Goal: Information Seeking & Learning: Find specific fact

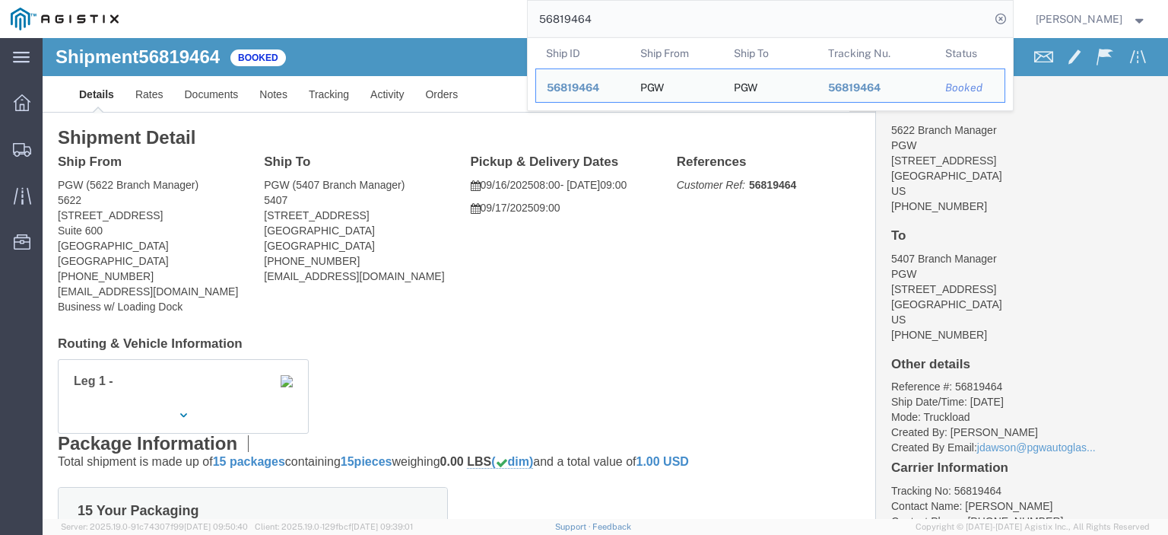
scroll to position [152, 0]
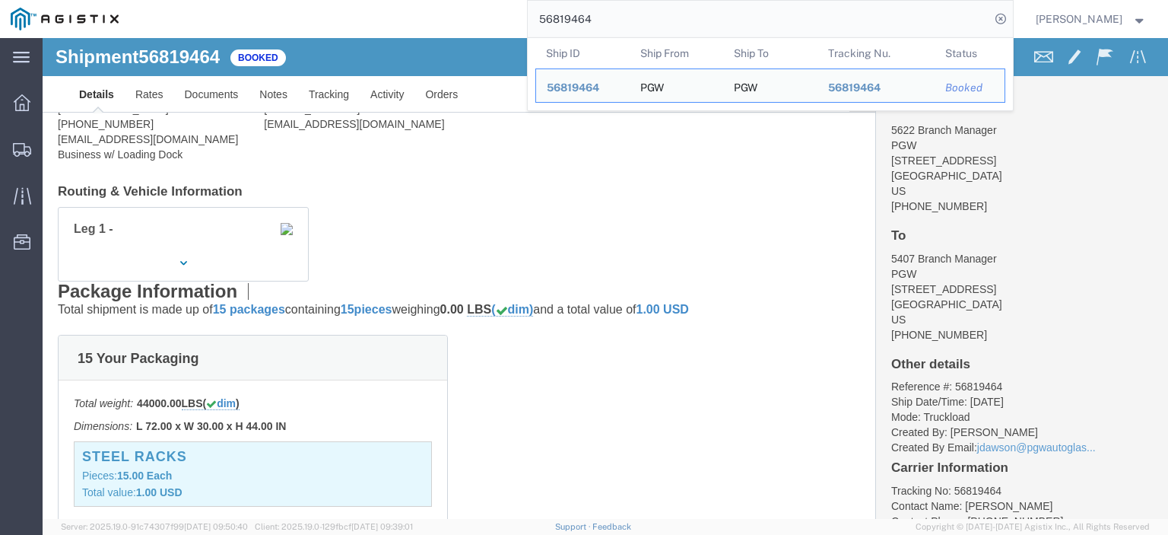
drag, startPoint x: 662, startPoint y: 10, endPoint x: 450, endPoint y: -5, distance: 212.0
click at [450, 0] on html "main_menu Created with Sketch. Collapse Menu Dashboard Shipments Traffic Resour…" at bounding box center [584, 267] width 1168 height 535
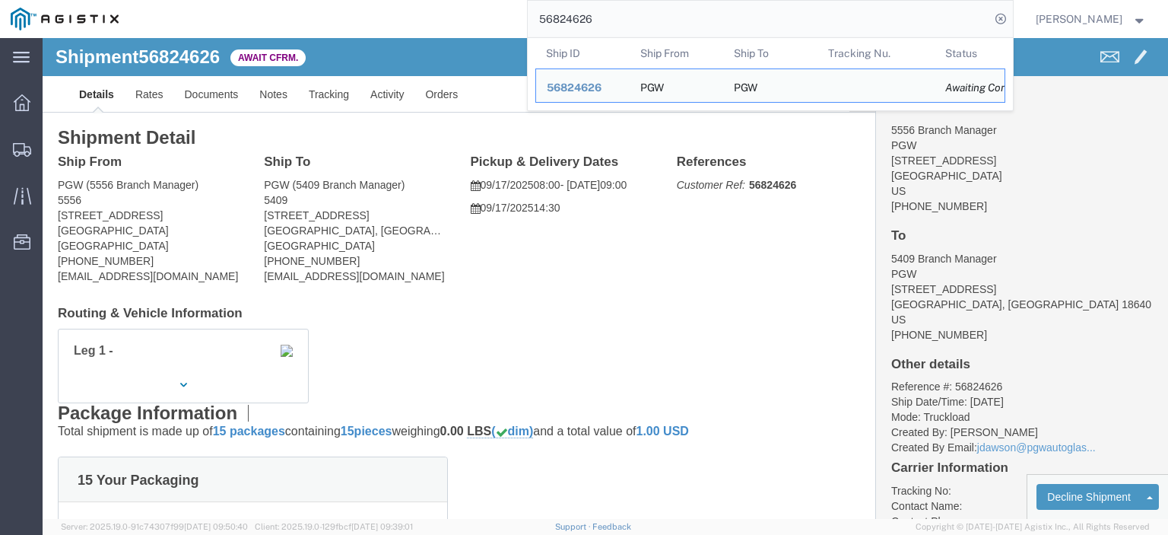
drag, startPoint x: 78, startPoint y: 179, endPoint x: 9, endPoint y: 179, distance: 69.2
click div "Shipment Detail Ship From PGW (5556 Branch Manager) [STREET_ADDRESS] [PHONE_NUM…"
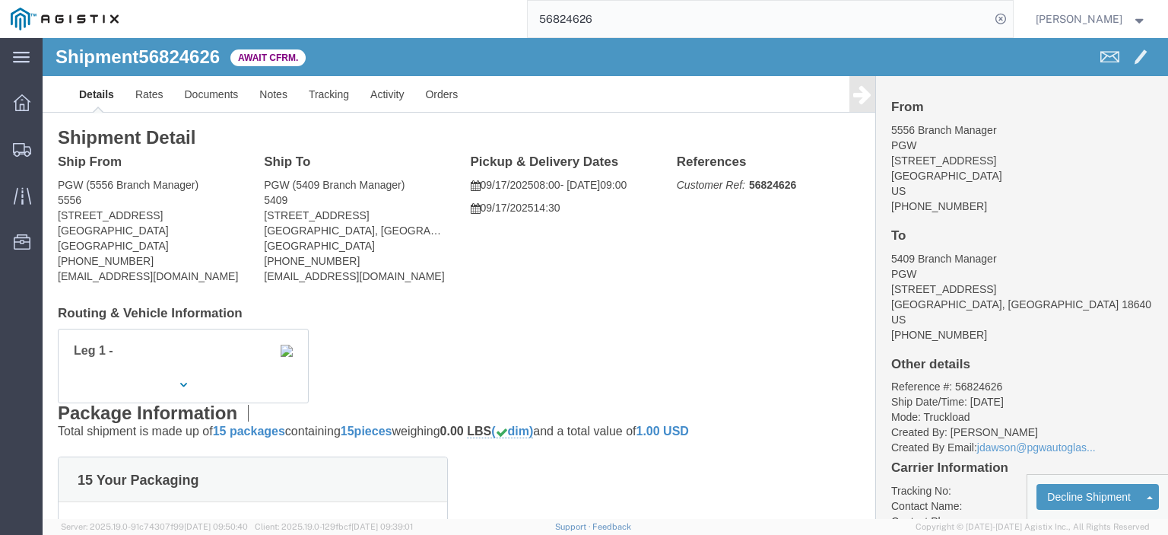
drag, startPoint x: 56, startPoint y: 179, endPoint x: 123, endPoint y: 183, distance: 67.1
click address "PGW (5556 Branch Manager) [STREET_ADDRESS] [PHONE_NUMBER] [EMAIL_ADDRESS][DOMAI…"
drag, startPoint x: 40, startPoint y: 159, endPoint x: 12, endPoint y: 150, distance: 29.6
click div "Ship From PGW (5556 Branch Manager) [STREET_ADDRESS] [PHONE_NUMBER] [EMAIL_ADDR…"
drag, startPoint x: 138, startPoint y: 194, endPoint x: 9, endPoint y: 195, distance: 129.3
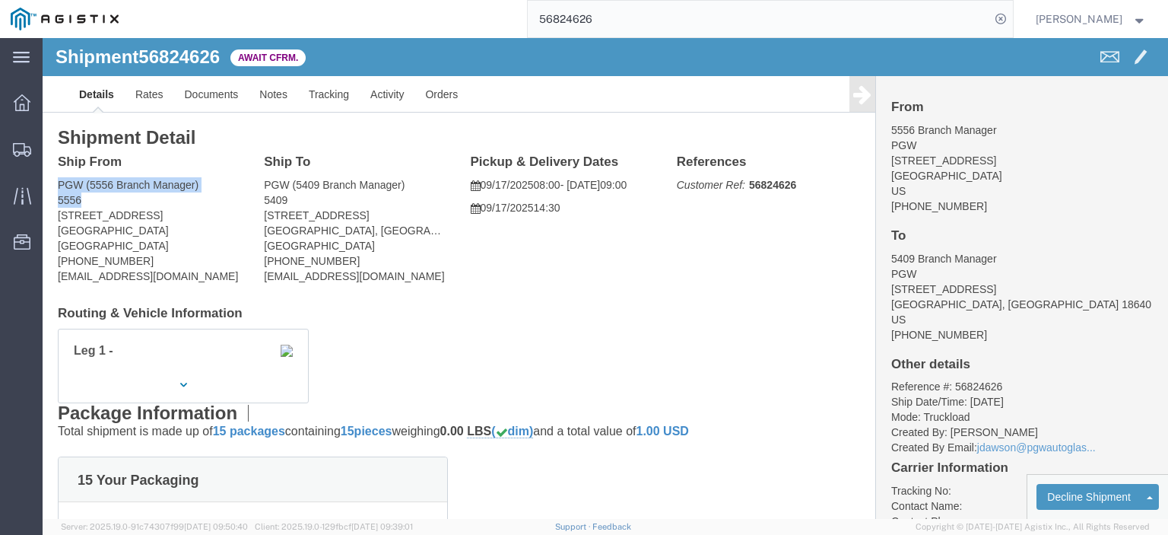
click div "Ship From PGW (5556 Branch Manager) [STREET_ADDRESS] [PHONE_NUMBER] [EMAIL_ADDR…"
copy address "[GEOGRAPHIC_DATA]"
drag, startPoint x: 173, startPoint y: 241, endPoint x: 7, endPoint y: 239, distance: 166.6
click div "Ship From PGW (5556 Branch Manager) [STREET_ADDRESS] [PHONE_NUMBER] [EMAIL_ADDR…"
copy address "[EMAIL_ADDRESS][DOMAIN_NAME]"
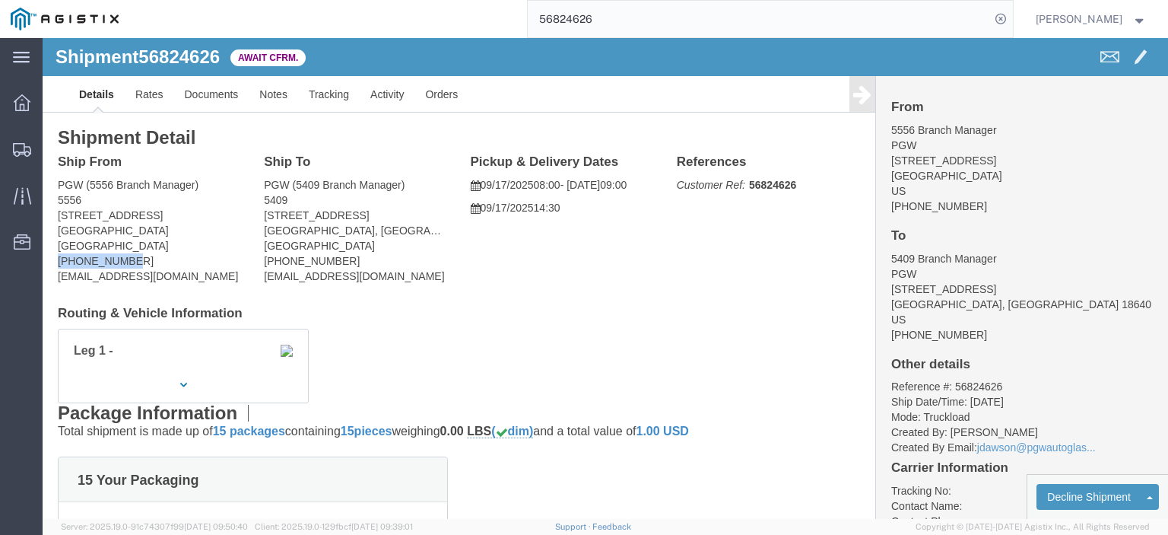
drag, startPoint x: 93, startPoint y: 223, endPoint x: 2, endPoint y: 223, distance: 90.5
click div "Shipment Detail Ship From PGW (5556 Branch Manager) [STREET_ADDRESS] [PHONE_NUM…"
drag, startPoint x: 37, startPoint y: 214, endPoint x: 229, endPoint y: 282, distance: 204.0
click div "Leg 1 -"
drag, startPoint x: 80, startPoint y: 217, endPoint x: 9, endPoint y: 223, distance: 71.0
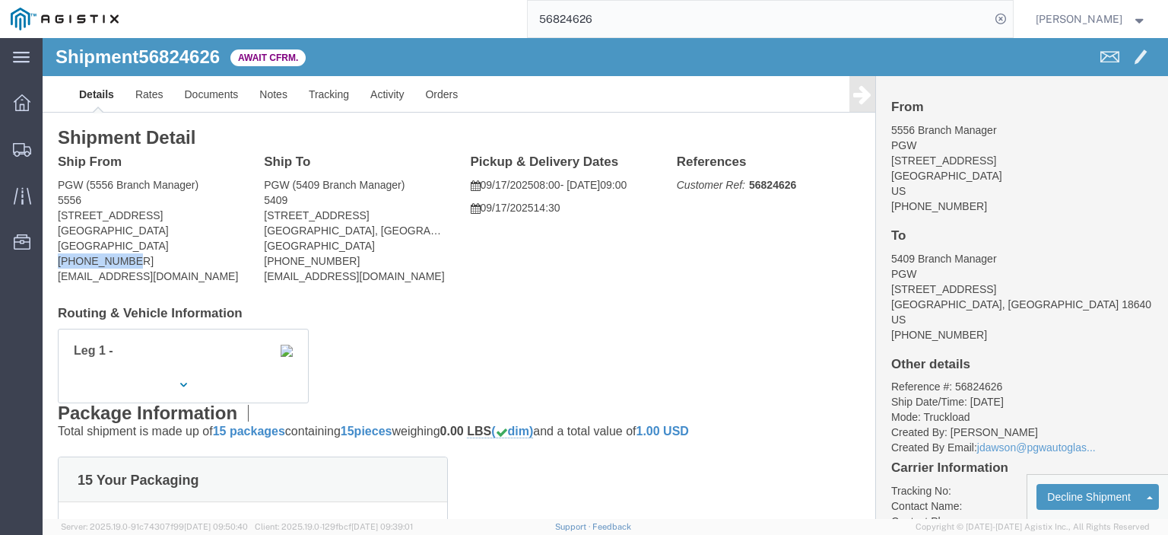
click div "Ship From PGW (5556 Branch Manager) [STREET_ADDRESS] [PHONE_NUMBER] [EMAIL_ADDR…"
copy address "[PHONE_NUMBER]"
drag, startPoint x: 309, startPoint y: 171, endPoint x: 217, endPoint y: 178, distance: 92.3
click div "Ship To PGW (5409 Branch Manager) [STREET_ADDRESS] [PHONE_NUMBER] [EMAIL_ADDRES…"
drag, startPoint x: 319, startPoint y: 179, endPoint x: 219, endPoint y: 179, distance: 99.6
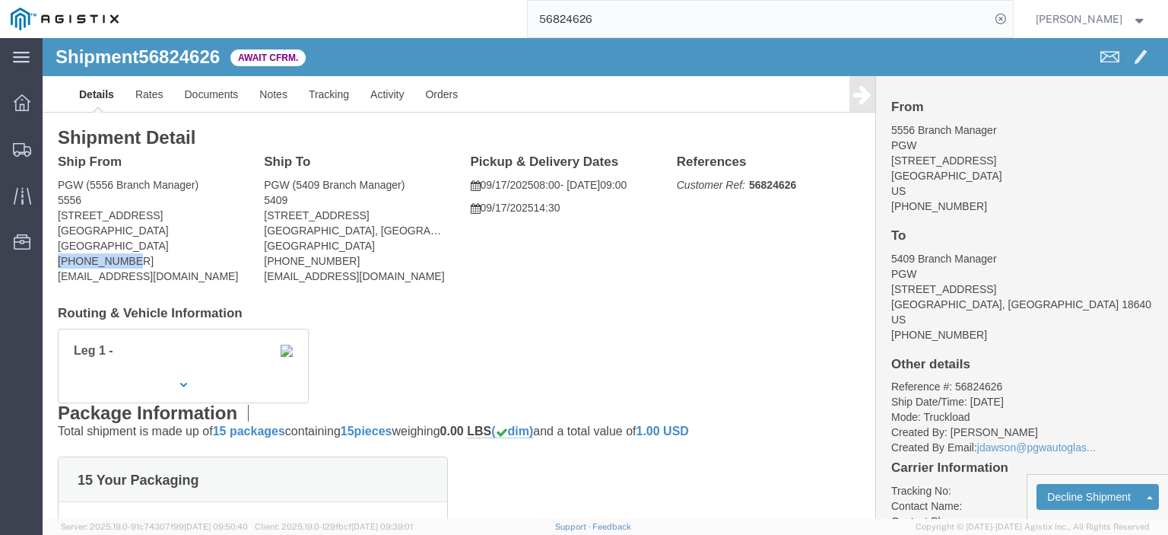
click address "PGW (5409 Branch Manager) [STREET_ADDRESS] [PHONE_NUMBER] [EMAIL_ADDRESS][DOMAI…"
copy address "[STREET_ADDRESS]"
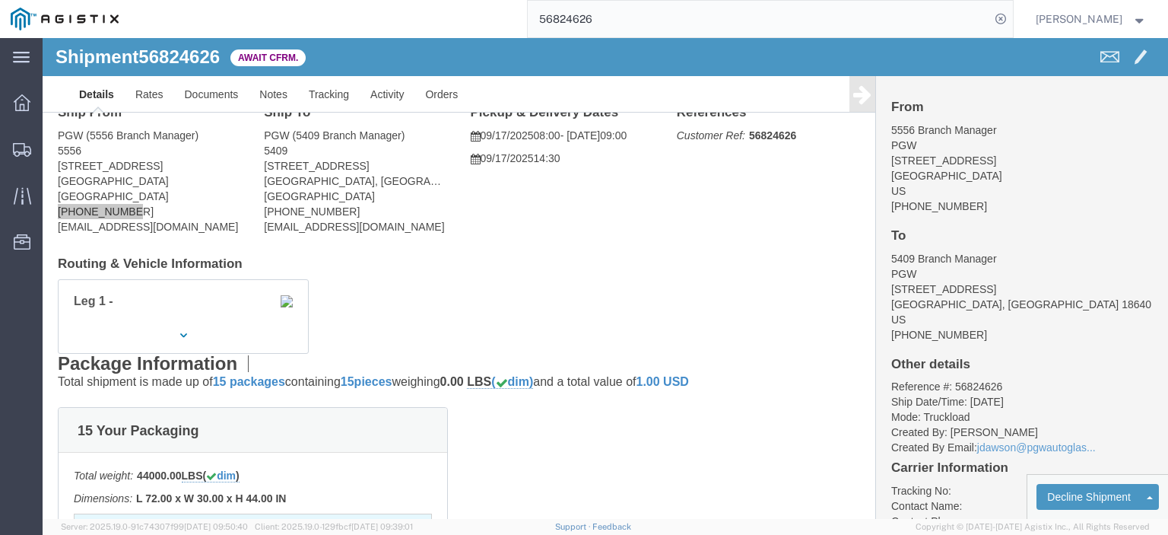
scroll to position [76, 0]
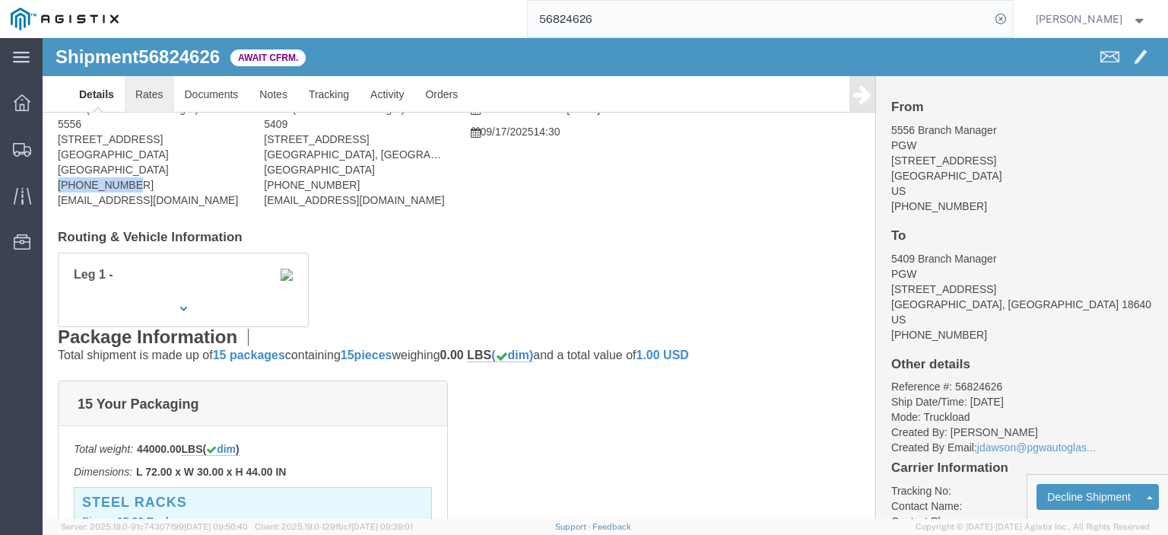
click link "Rates"
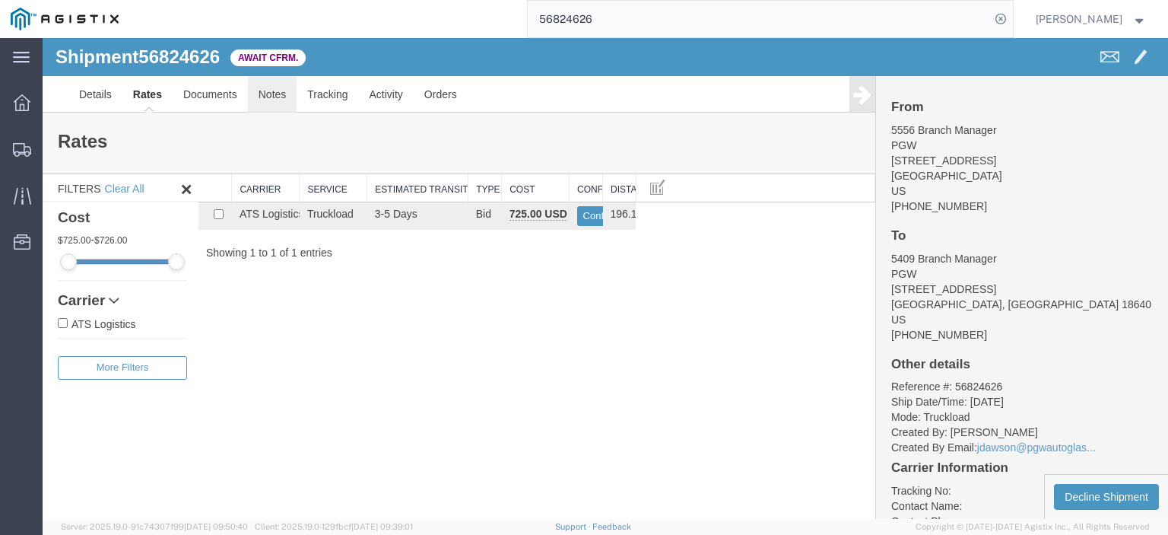
click at [266, 91] on link "Notes" at bounding box center [272, 94] width 49 height 37
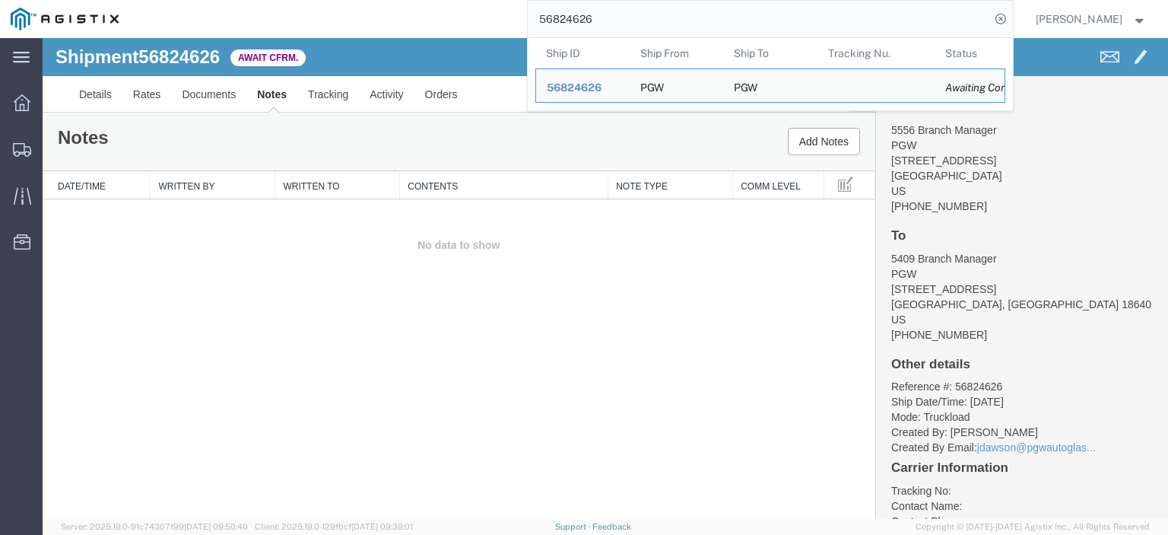
drag, startPoint x: 647, startPoint y: 10, endPoint x: 437, endPoint y: -1, distance: 210.2
click at [437, 0] on div "56824626 Ship ID Ship From Ship To Tracking Nu. Status Ship ID 56824626 Ship Fr…" at bounding box center [571, 19] width 884 height 38
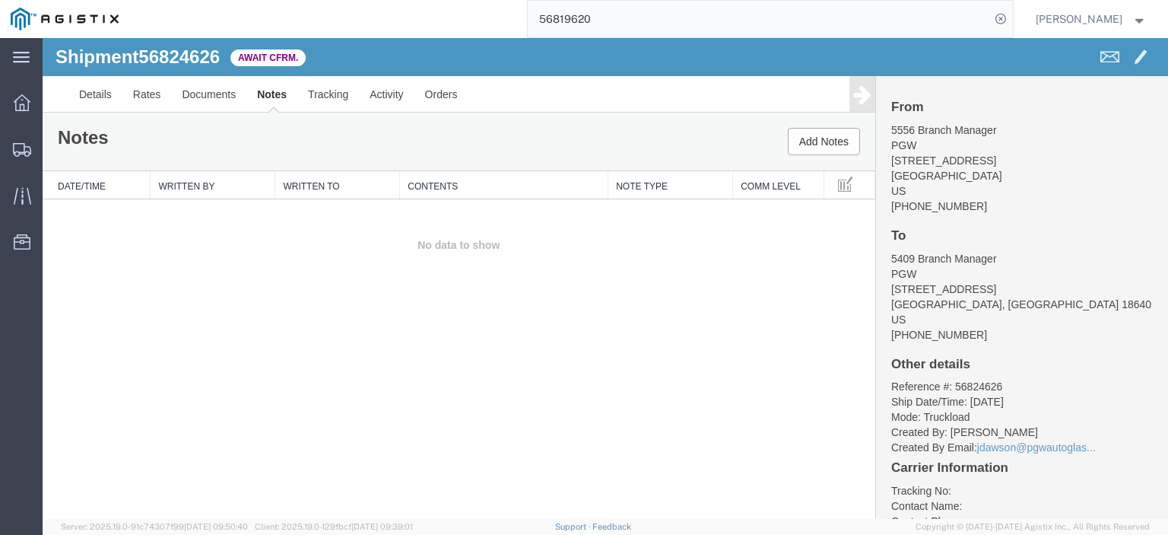
type input "56819620"
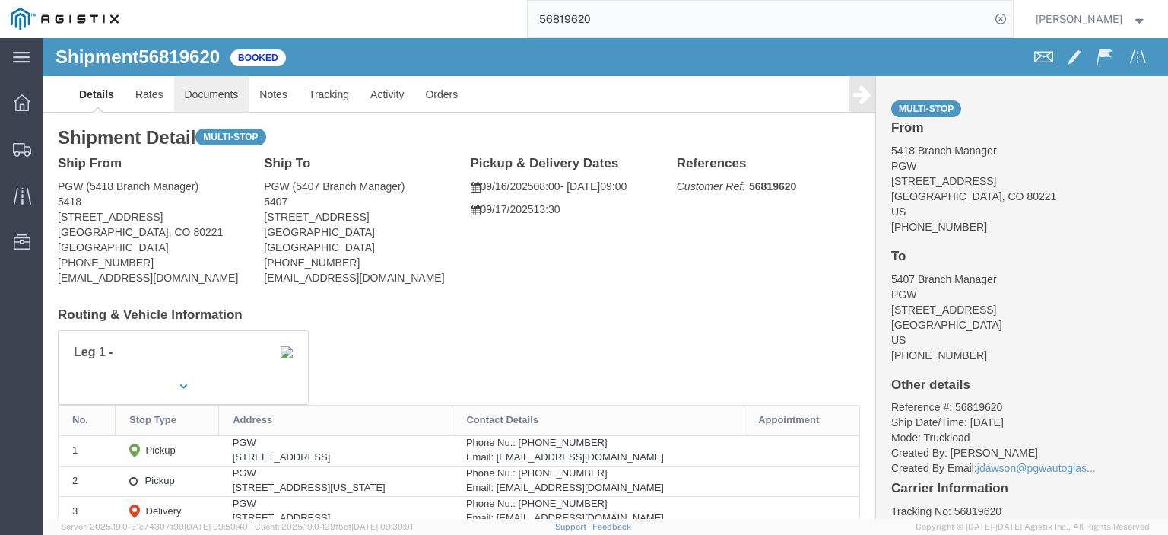
click link "Documents"
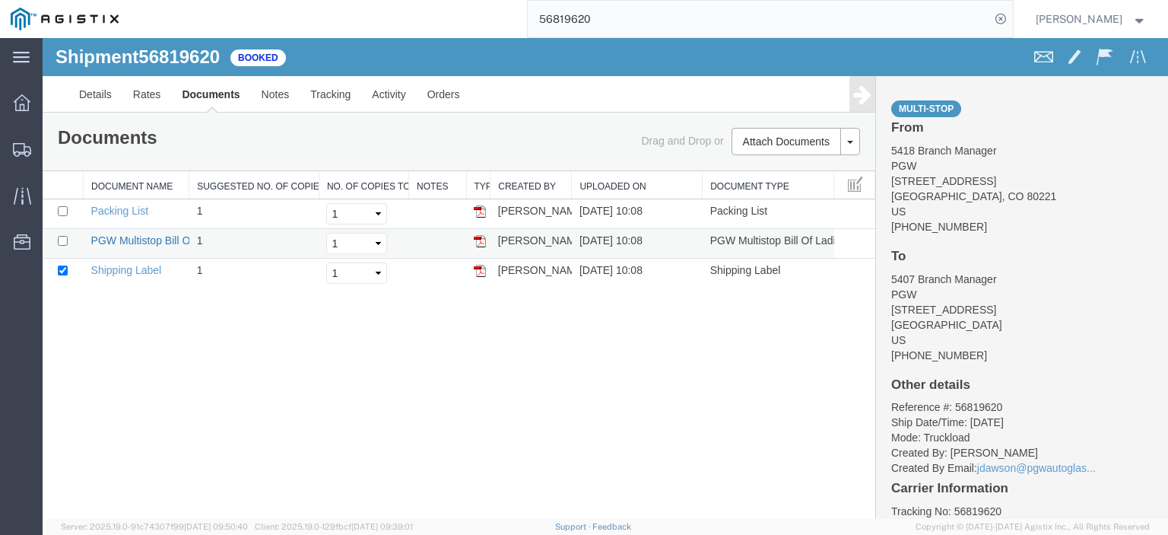
click at [117, 237] on link "PGW Multistop Bill Of Lading" at bounding box center [160, 240] width 138 height 12
